Goal: Find specific page/section: Find specific page/section

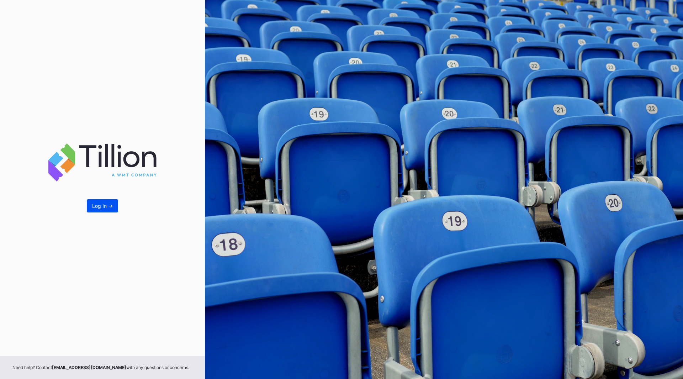
click at [93, 203] on div "Log In ->" at bounding box center [102, 206] width 21 height 6
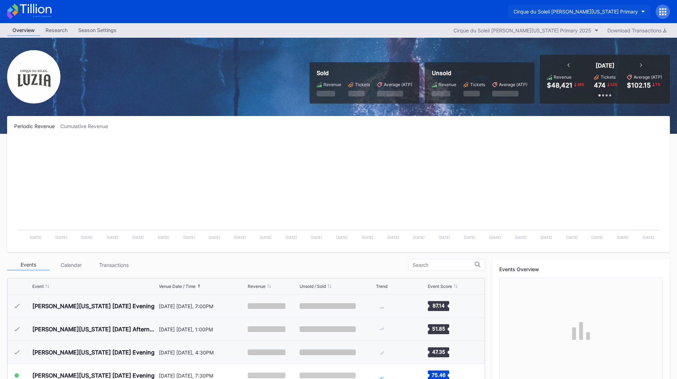
click at [573, 11] on div "Cirque du Soleil [PERSON_NAME][US_STATE] Primary" at bounding box center [576, 12] width 124 height 6
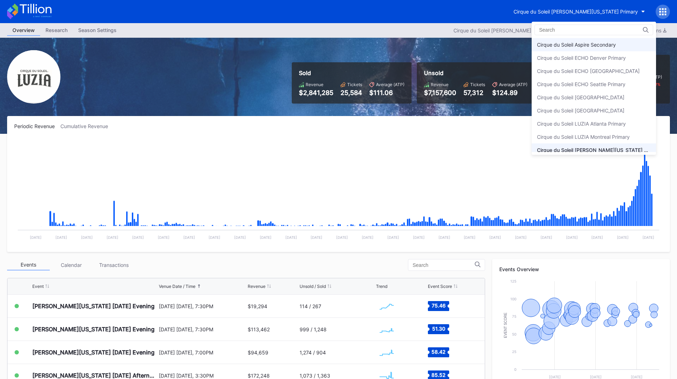
click at [608, 43] on div "Cirque du Soleil Aspire Secondary" at bounding box center [576, 45] width 79 height 6
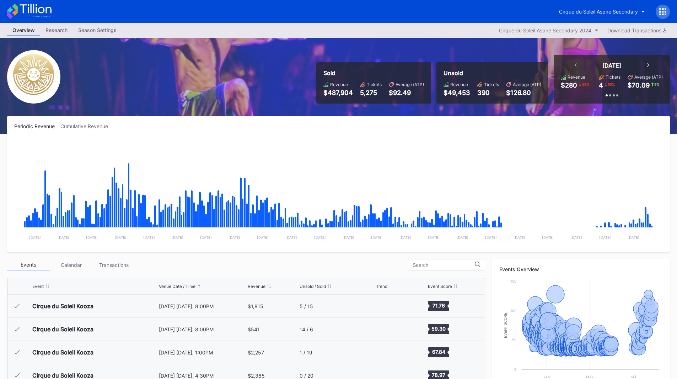
scroll to position [7094, 0]
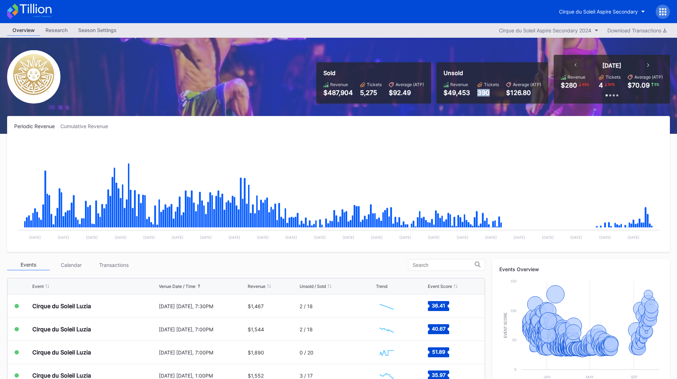
drag, startPoint x: 490, startPoint y: 95, endPoint x: 474, endPoint y: 94, distance: 15.3
click at [474, 94] on div "Revenue $49,453 Tickets 390 Average (ATP) $126.80" at bounding box center [493, 89] width 98 height 15
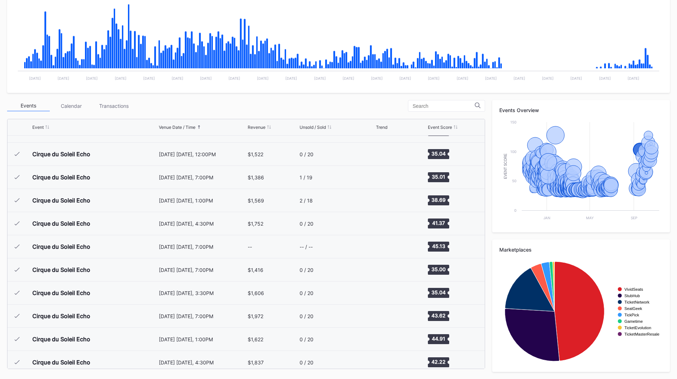
scroll to position [6952, 0]
